Goal: Task Accomplishment & Management: Use online tool/utility

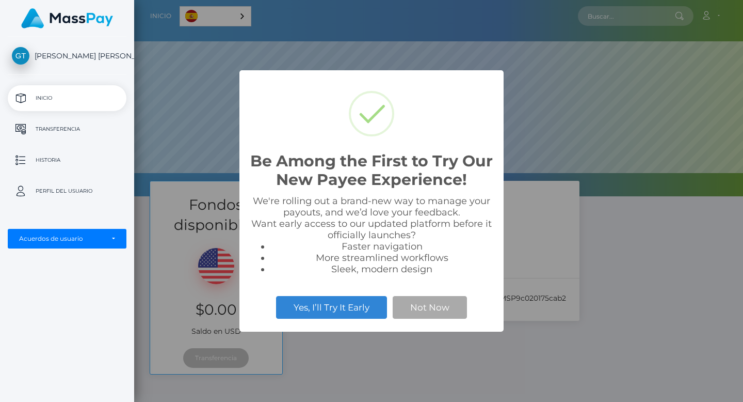
scroll to position [196, 609]
click at [433, 309] on button "Not Now" at bounding box center [430, 307] width 74 height 23
click at [424, 303] on button "Not Now" at bounding box center [430, 307] width 74 height 23
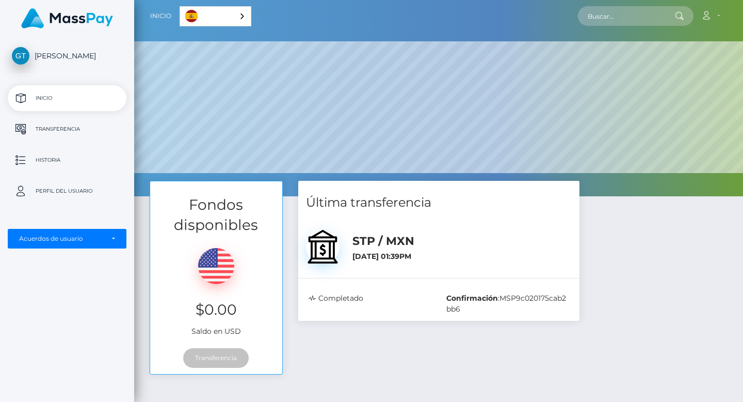
click at [453, 397] on div "Fondos disponibles $0.00 Saldo en USD Transferencia Última transferencia :" at bounding box center [438, 350] width 609 height 338
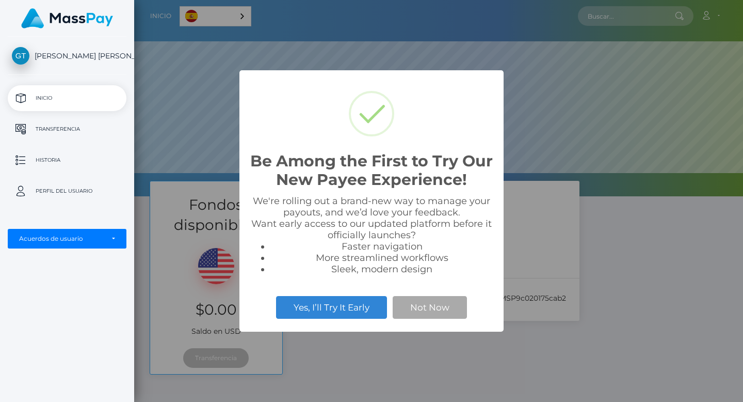
scroll to position [196, 609]
click at [422, 305] on button "Not Now" at bounding box center [430, 307] width 74 height 23
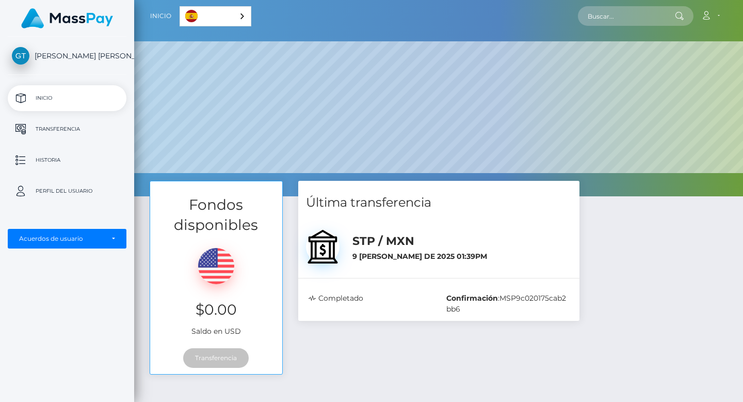
scroll to position [1, 0]
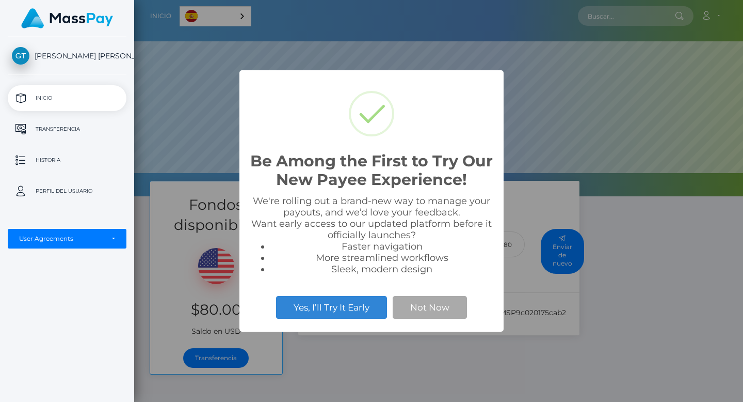
scroll to position [196, 609]
click at [429, 300] on button "Not Now" at bounding box center [430, 307] width 74 height 23
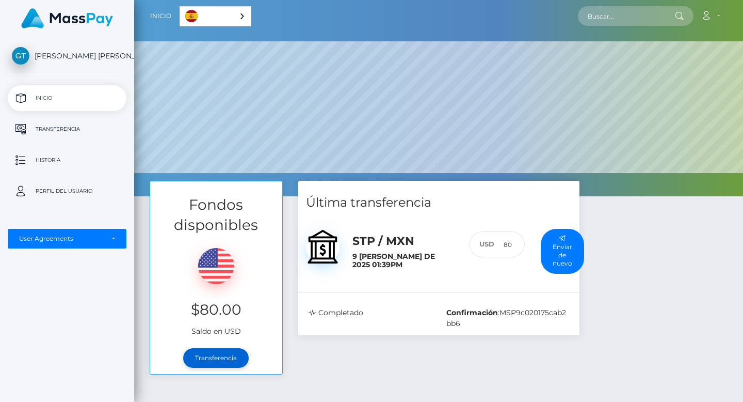
click at [212, 362] on link "Transferencia" at bounding box center [216, 358] width 66 height 20
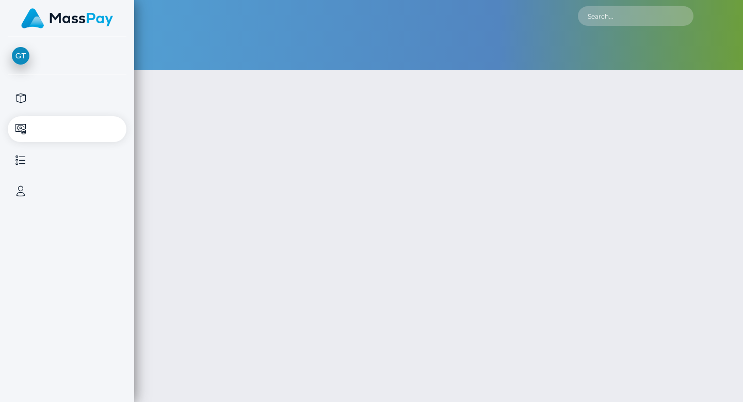
type input "80"
select select
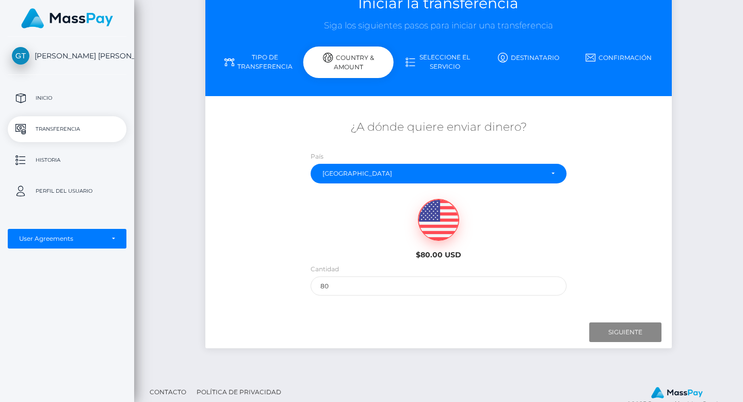
scroll to position [74, 0]
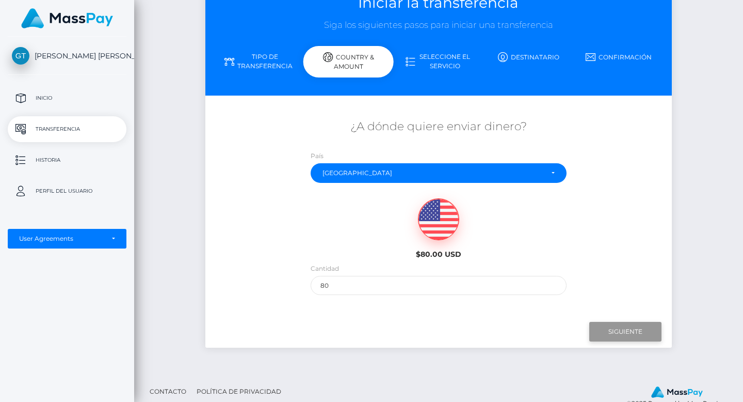
click at [632, 326] on input "Next" at bounding box center [625, 332] width 72 height 20
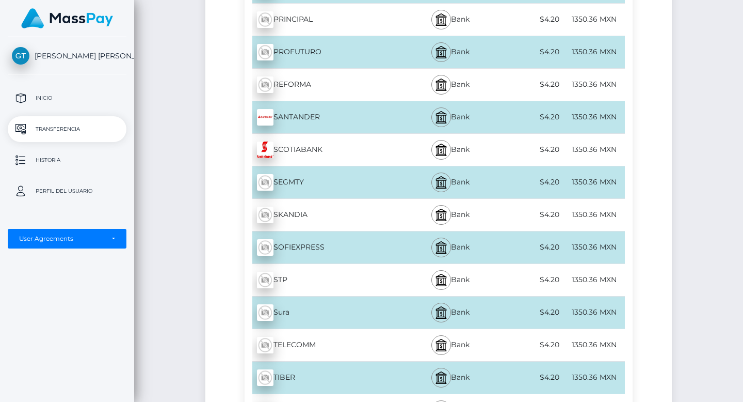
scroll to position [3547, 0]
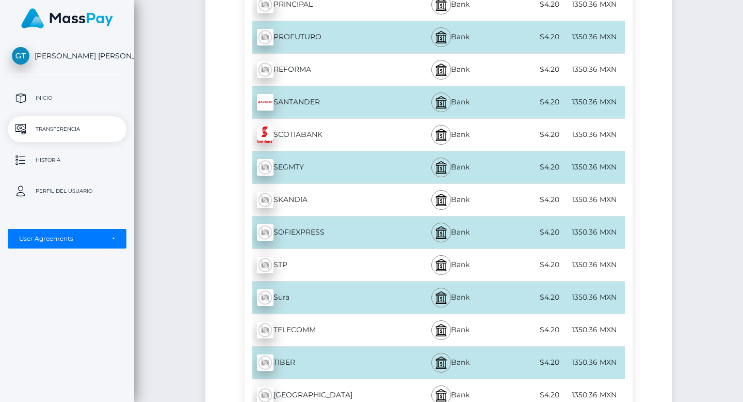
click at [363, 259] on div "STP - MXN" at bounding box center [324, 264] width 158 height 29
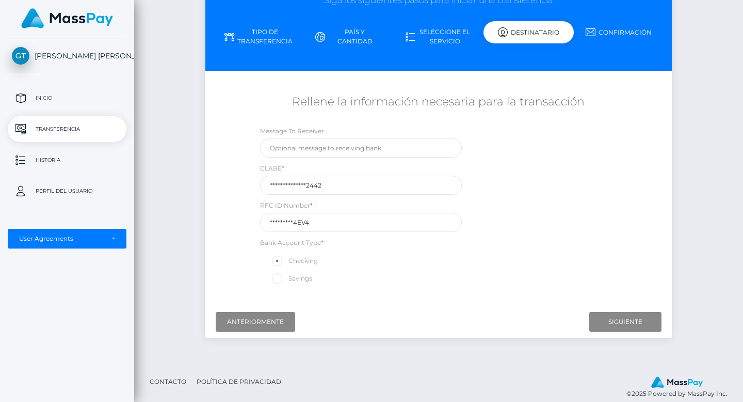
scroll to position [111, 0]
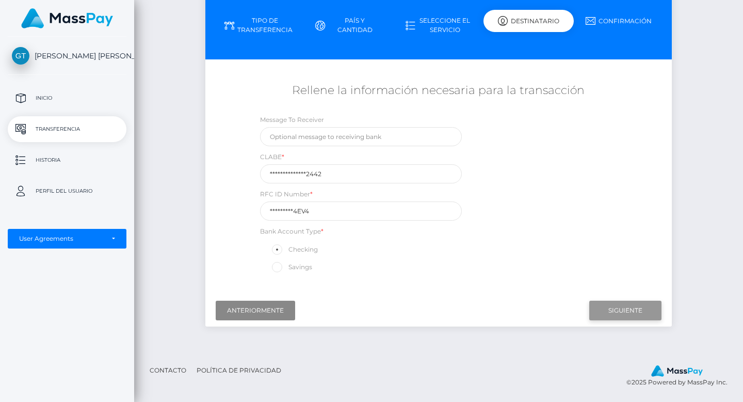
click at [622, 318] on input "Next" at bounding box center [625, 310] width 72 height 20
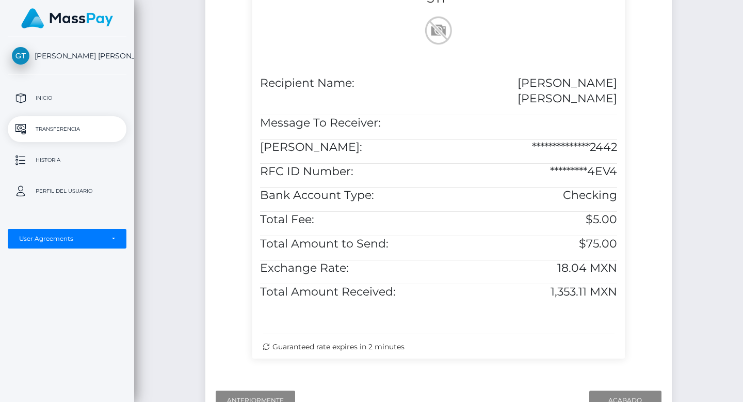
scroll to position [355, 0]
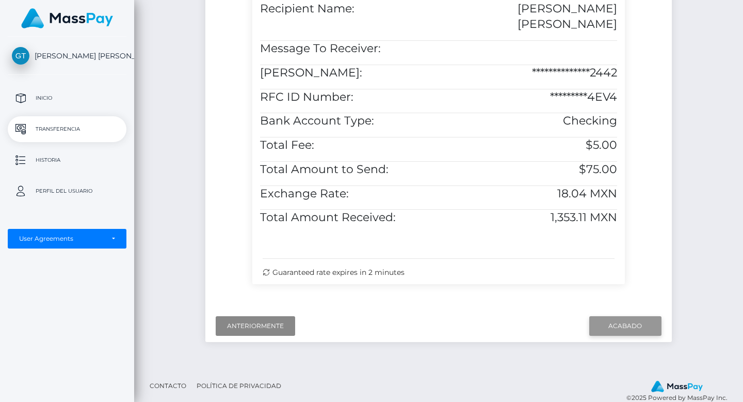
click at [621, 316] on input "Finish" at bounding box center [625, 326] width 72 height 20
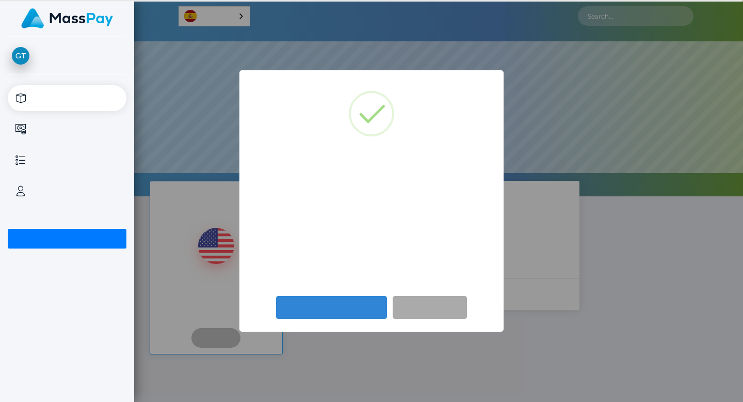
scroll to position [196, 609]
